Goal: Communication & Community: Participate in discussion

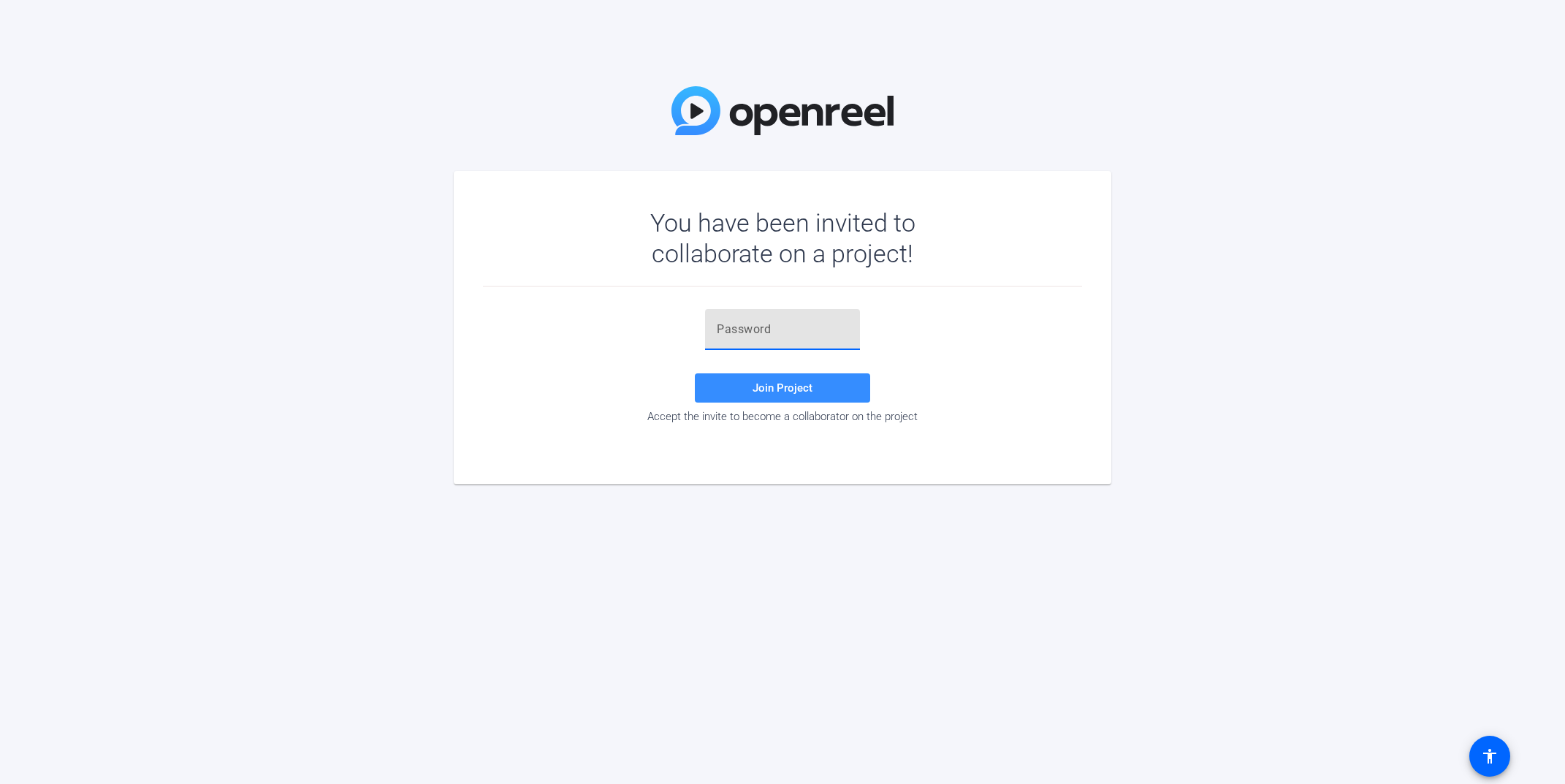
click at [782, 333] on input "text" at bounding box center [782, 329] width 132 height 18
paste input "c(1G[q"
type input "c(1G[q"
click at [779, 401] on span at bounding box center [782, 387] width 175 height 35
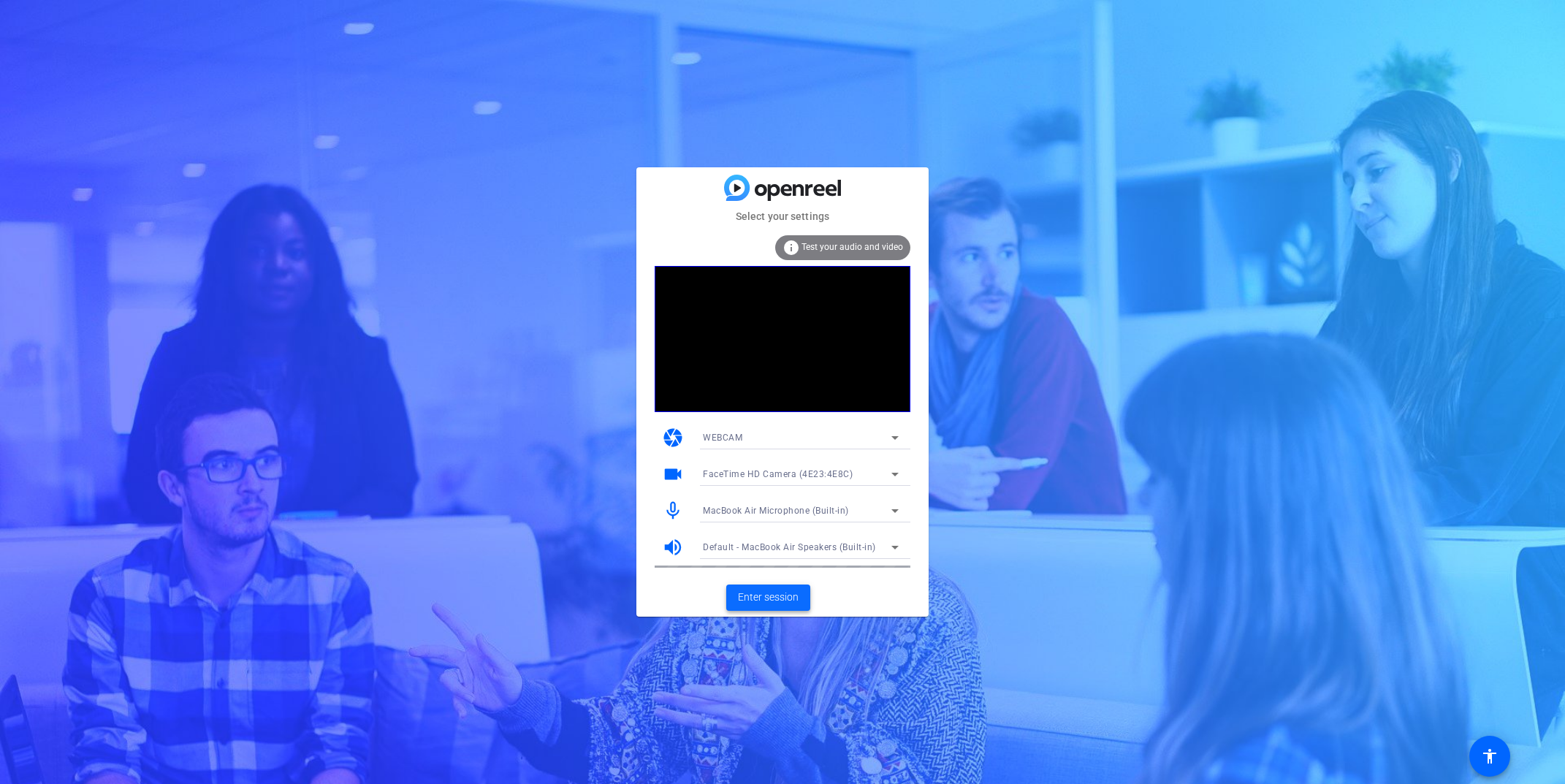
click at [782, 597] on span "Enter session" at bounding box center [768, 597] width 61 height 15
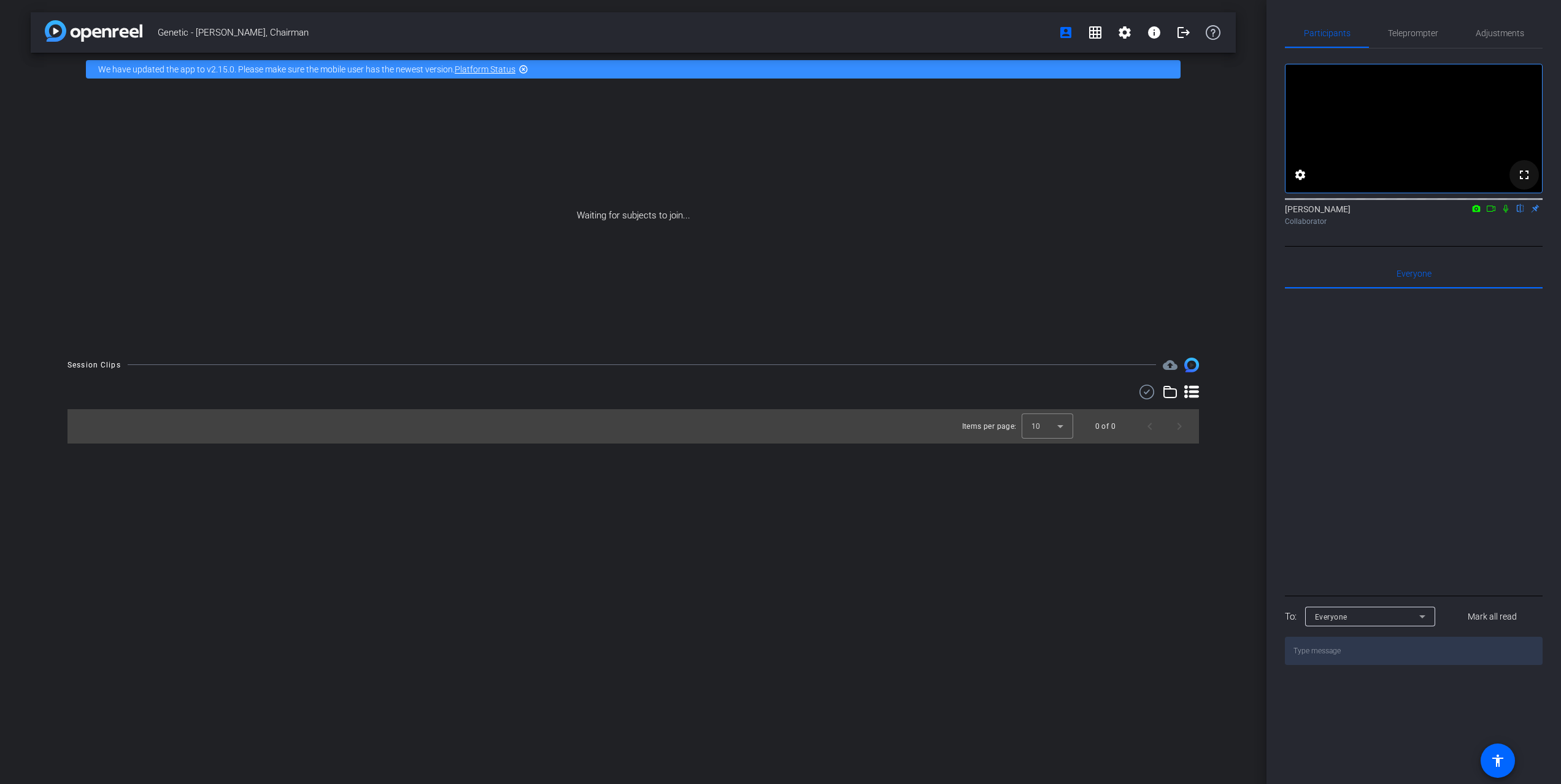
click at [1313, 182] on mat-icon "fullscreen" at bounding box center [1524, 174] width 15 height 15
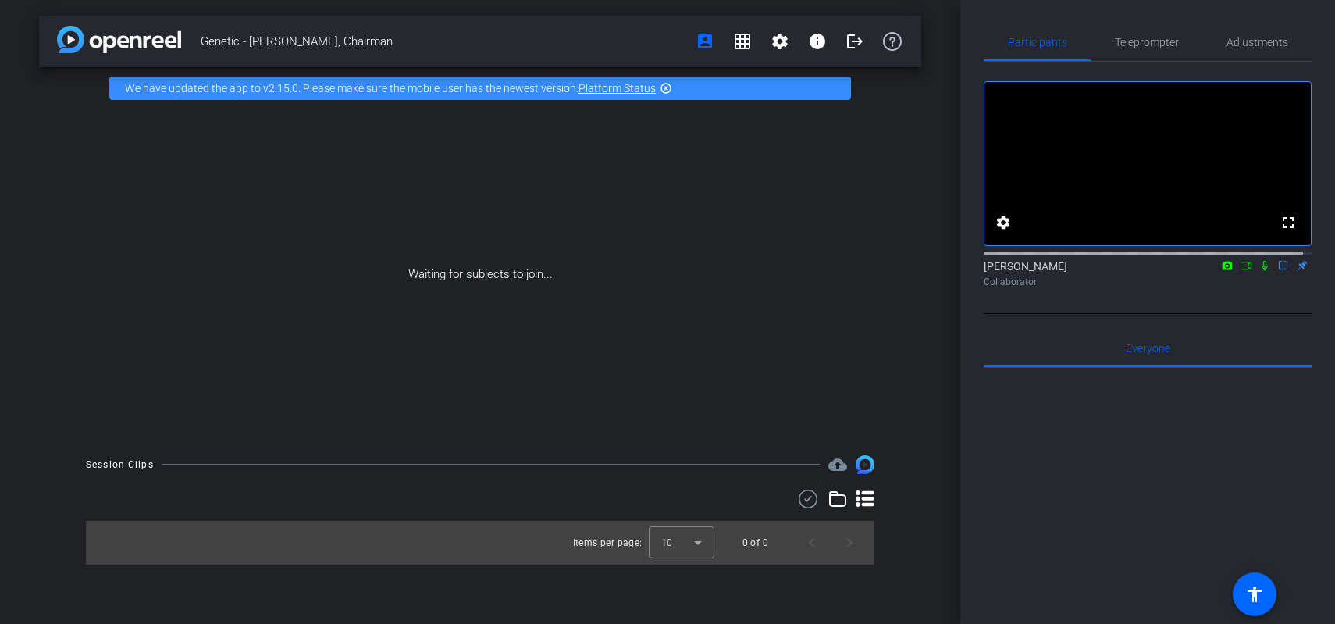
click at [1241, 269] on icon at bounding box center [1246, 266] width 11 height 8
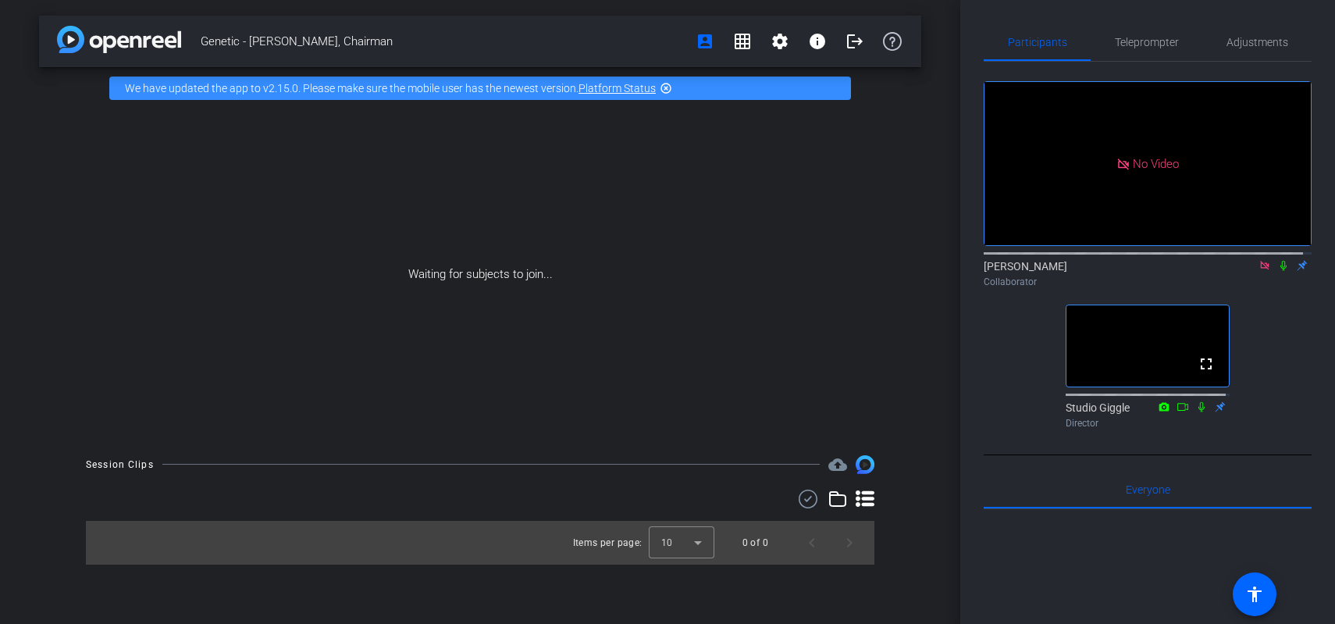
click at [1260, 269] on icon at bounding box center [1264, 265] width 9 height 9
click at [1279, 232] on mat-icon "fullscreen" at bounding box center [1288, 222] width 19 height 19
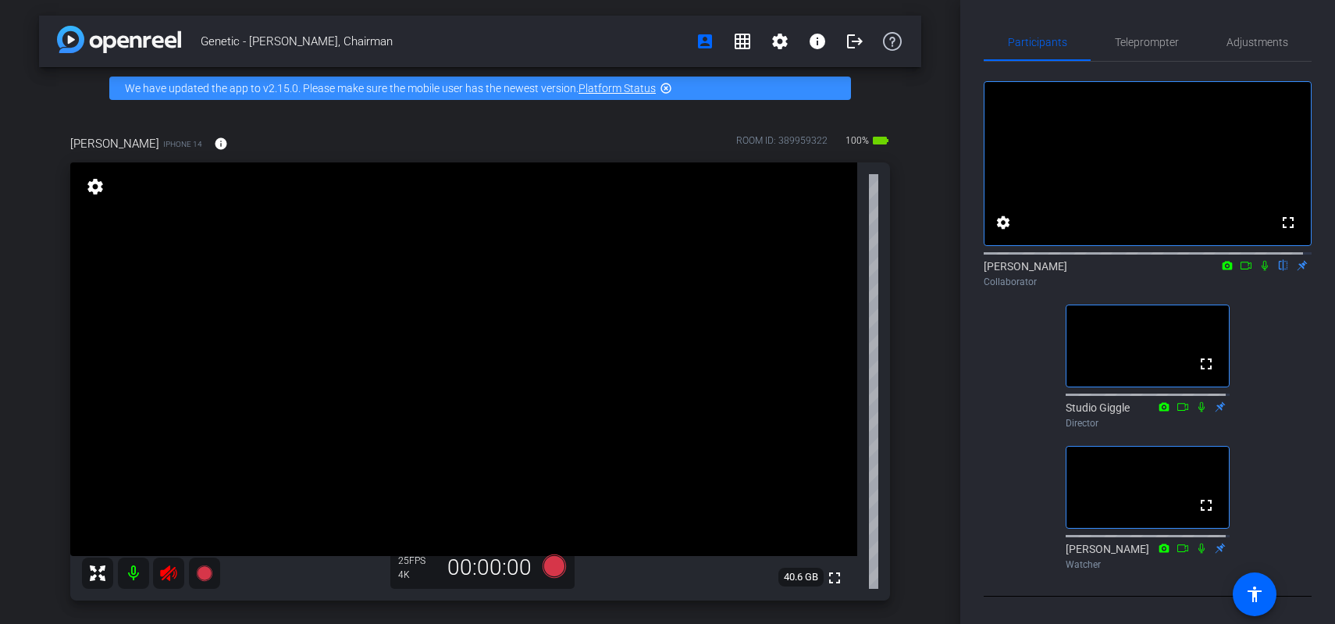
click at [173, 572] on icon at bounding box center [168, 573] width 19 height 19
click at [1240, 271] on icon at bounding box center [1246, 265] width 12 height 11
click at [1280, 271] on icon at bounding box center [1283, 266] width 6 height 10
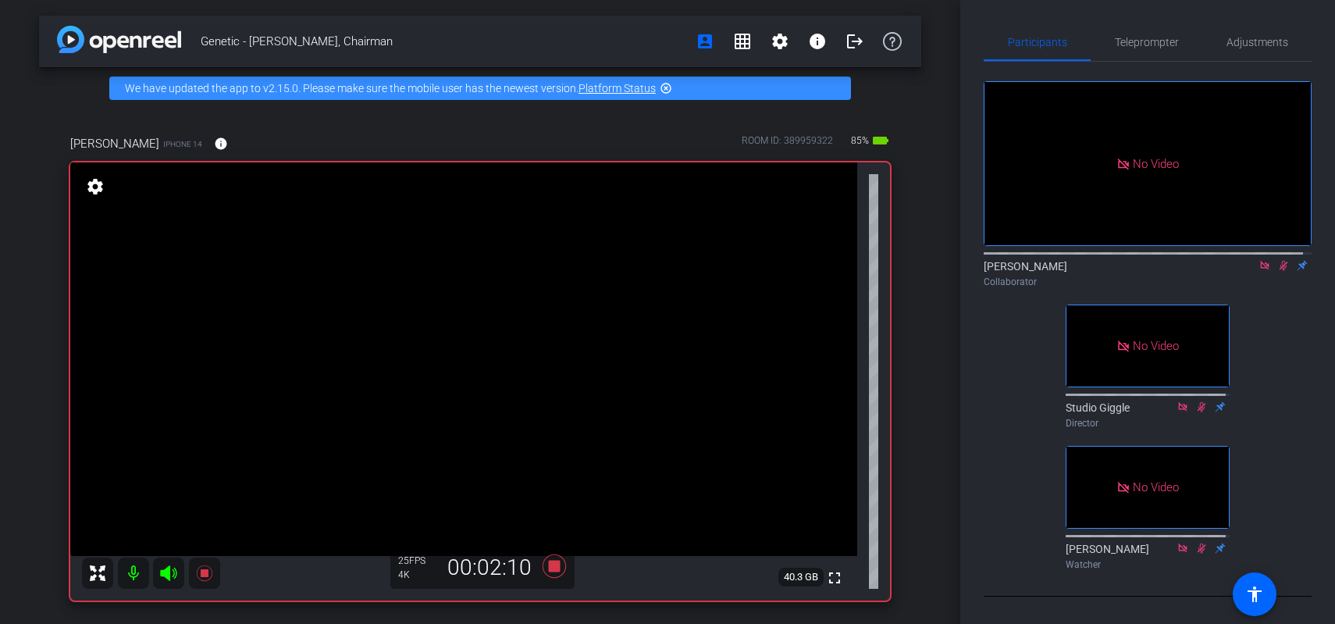
click at [1277, 271] on icon at bounding box center [1283, 265] width 12 height 11
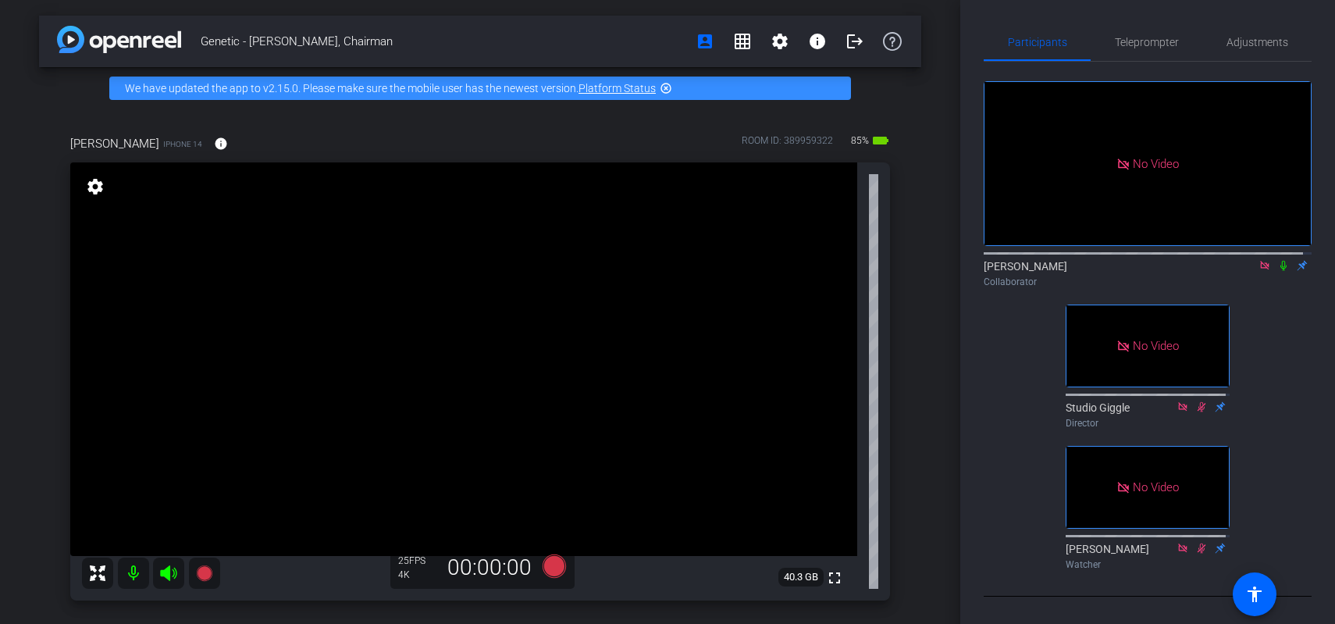
click at [1258, 271] on icon at bounding box center [1264, 265] width 12 height 11
click at [1240, 272] on mat-icon at bounding box center [1246, 265] width 19 height 14
click at [1277, 271] on icon at bounding box center [1283, 265] width 12 height 11
click at [1258, 271] on icon at bounding box center [1264, 265] width 12 height 11
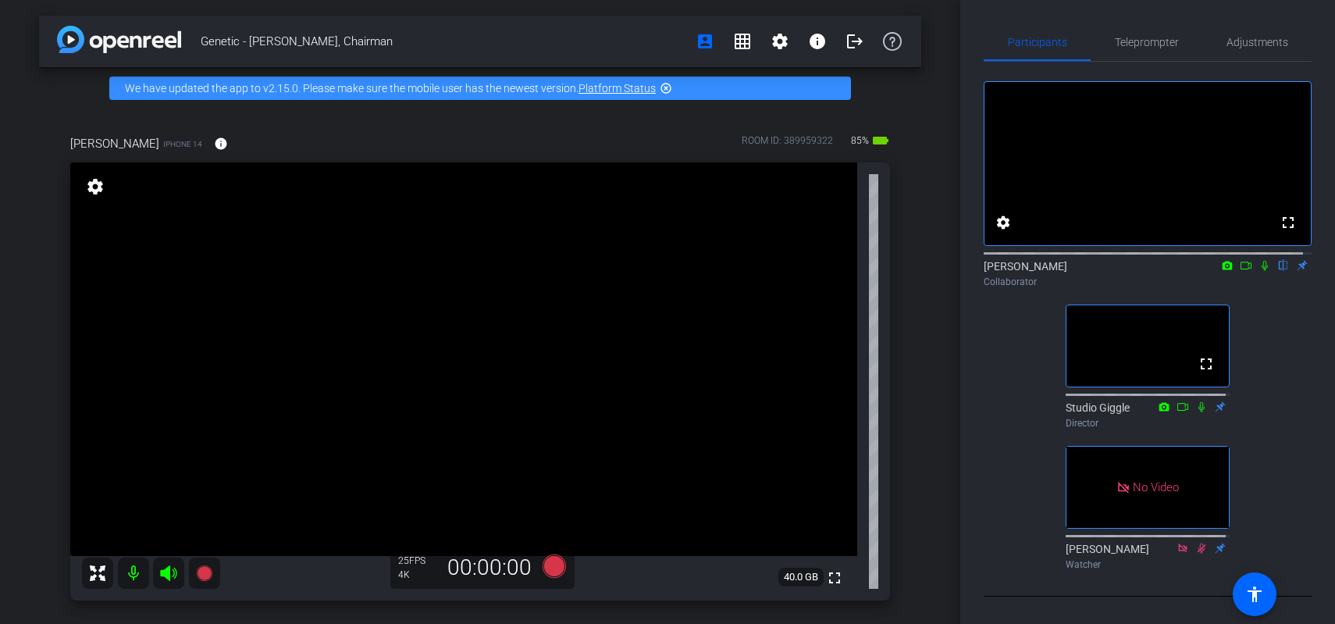
click at [1258, 271] on icon at bounding box center [1264, 265] width 12 height 11
click at [1240, 271] on icon at bounding box center [1246, 265] width 12 height 11
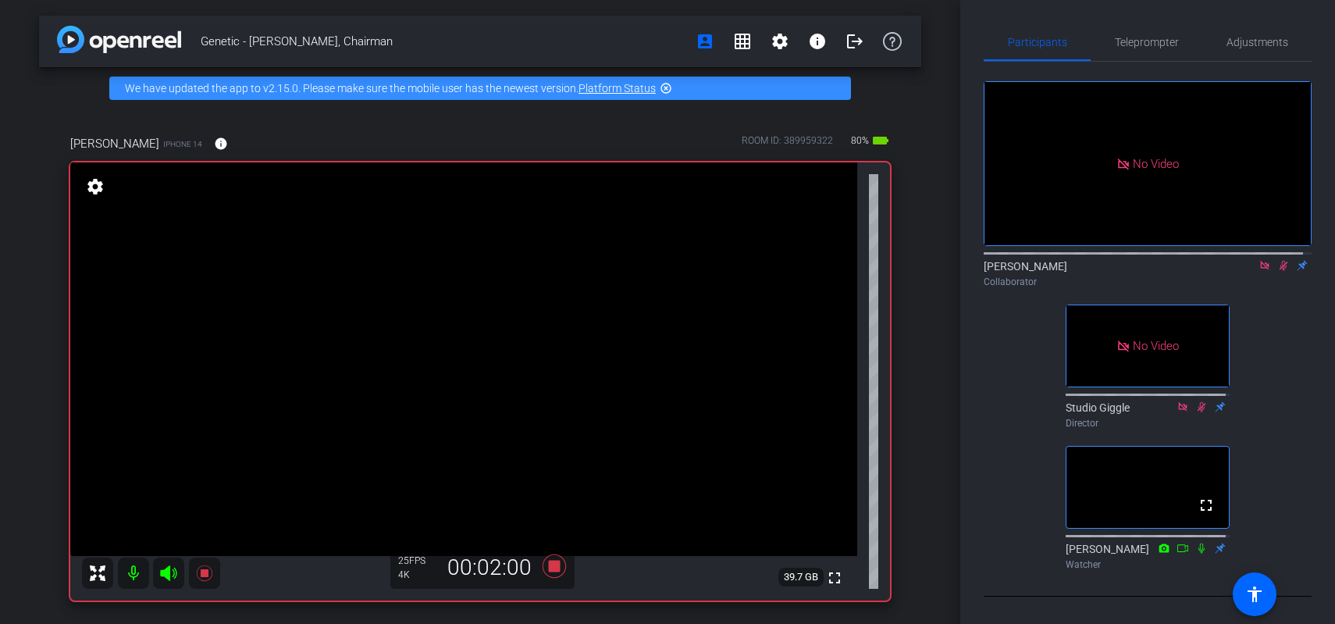
click at [1280, 271] on icon at bounding box center [1284, 266] width 9 height 10
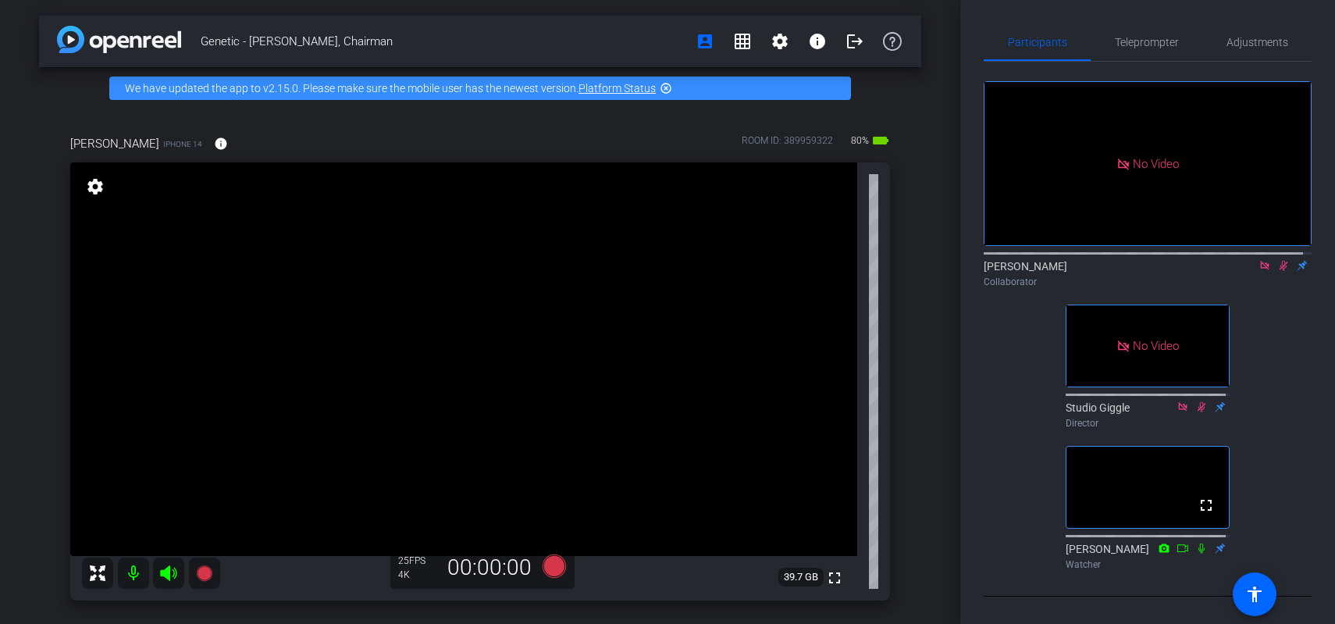
click at [1258, 271] on icon at bounding box center [1264, 265] width 12 height 11
click at [1261, 271] on icon at bounding box center [1265, 266] width 9 height 10
click at [1240, 271] on icon at bounding box center [1246, 265] width 12 height 11
click at [1277, 271] on icon at bounding box center [1283, 265] width 12 height 11
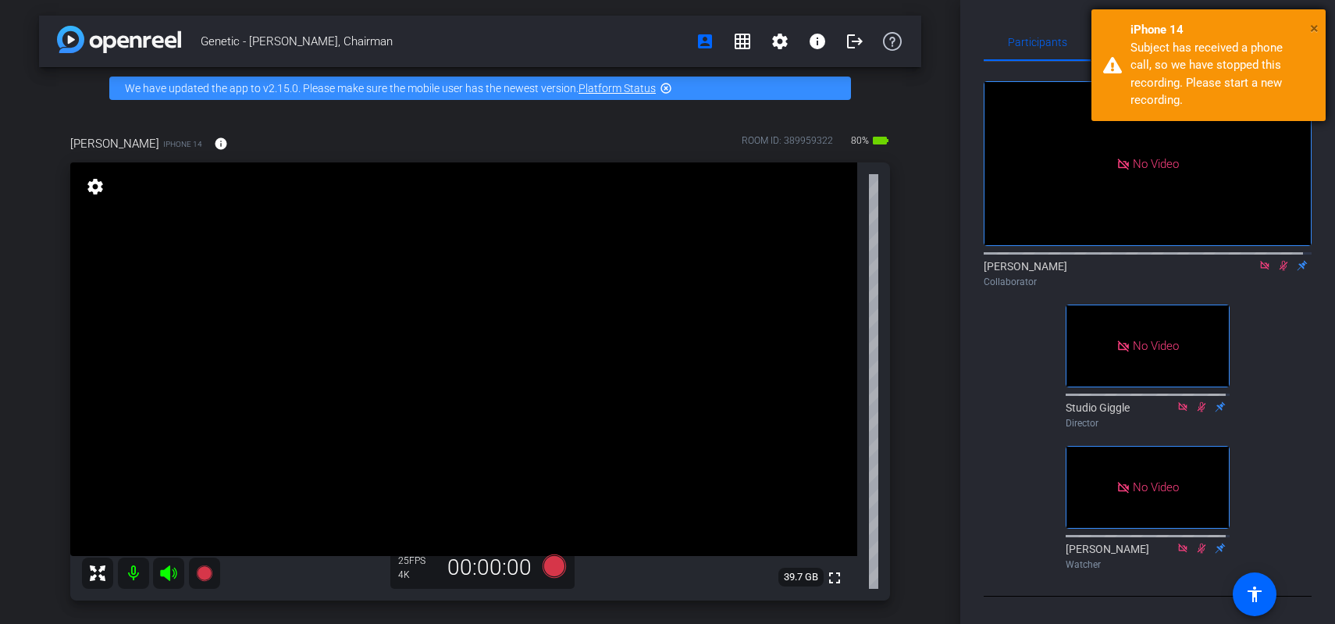
click at [1315, 27] on span "×" at bounding box center [1314, 28] width 9 height 19
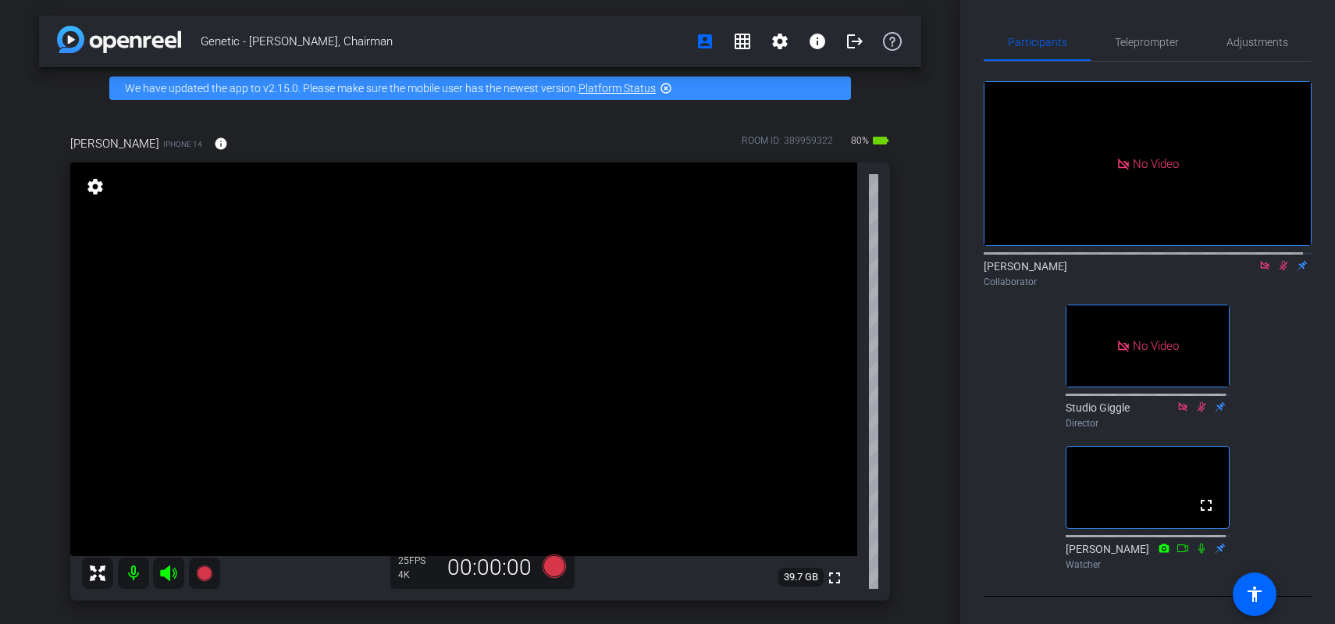
click at [1261, 271] on icon at bounding box center [1264, 265] width 12 height 11
click at [1274, 272] on mat-icon "flip" at bounding box center [1283, 265] width 19 height 14
click at [1255, 272] on mat-icon at bounding box center [1264, 265] width 19 height 14
click at [1262, 271] on icon at bounding box center [1265, 266] width 6 height 10
click at [1240, 271] on icon at bounding box center [1246, 265] width 12 height 11
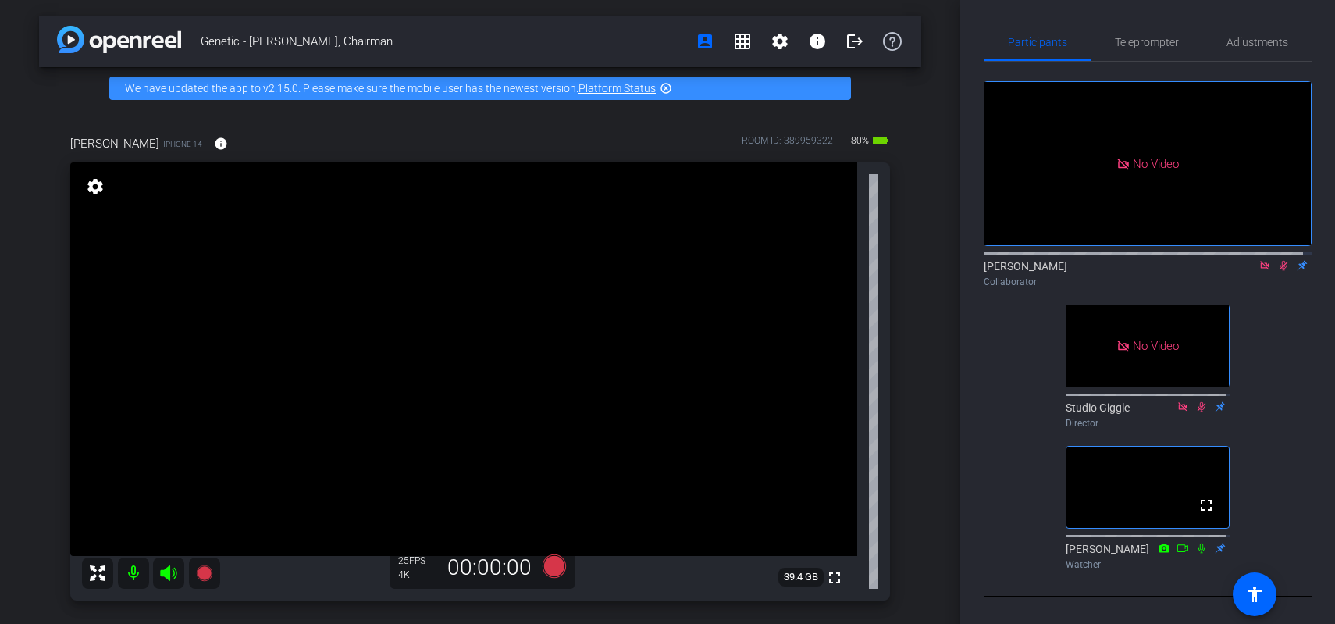
click at [1277, 271] on icon at bounding box center [1283, 265] width 12 height 11
click at [1258, 271] on icon at bounding box center [1264, 265] width 12 height 11
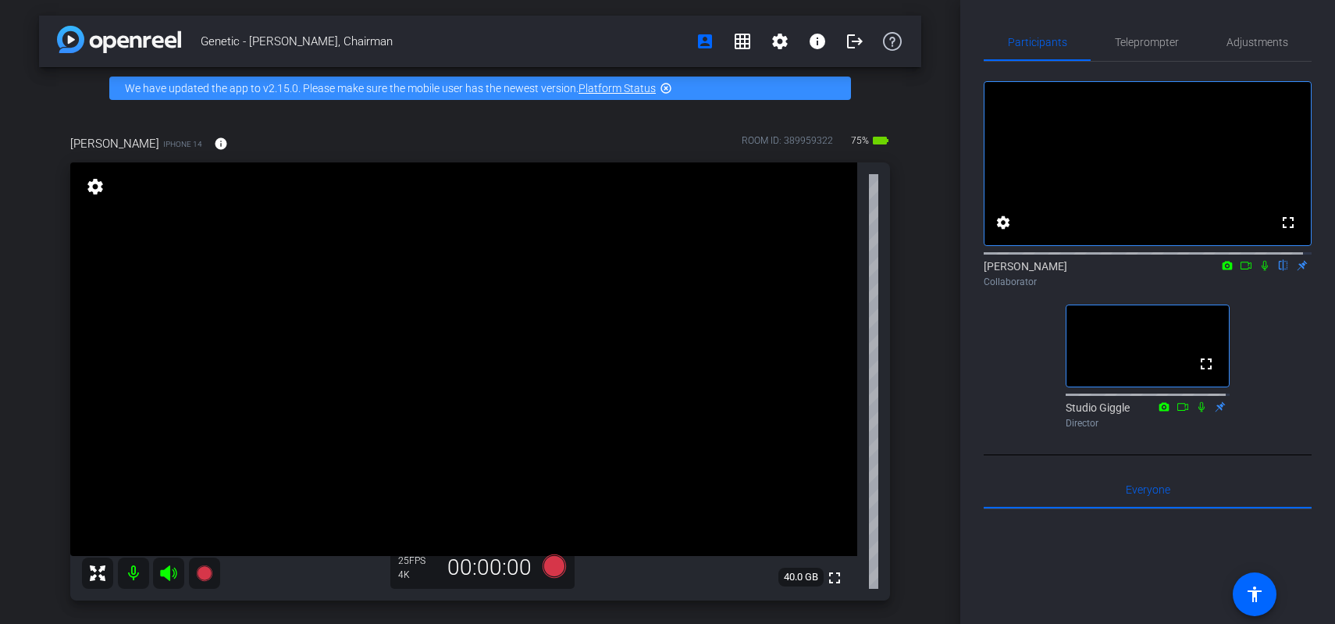
click at [1240, 271] on icon at bounding box center [1246, 265] width 12 height 11
click at [1277, 271] on icon at bounding box center [1283, 265] width 12 height 11
click at [1260, 269] on icon at bounding box center [1264, 265] width 9 height 9
